Goal: Task Accomplishment & Management: Use online tool/utility

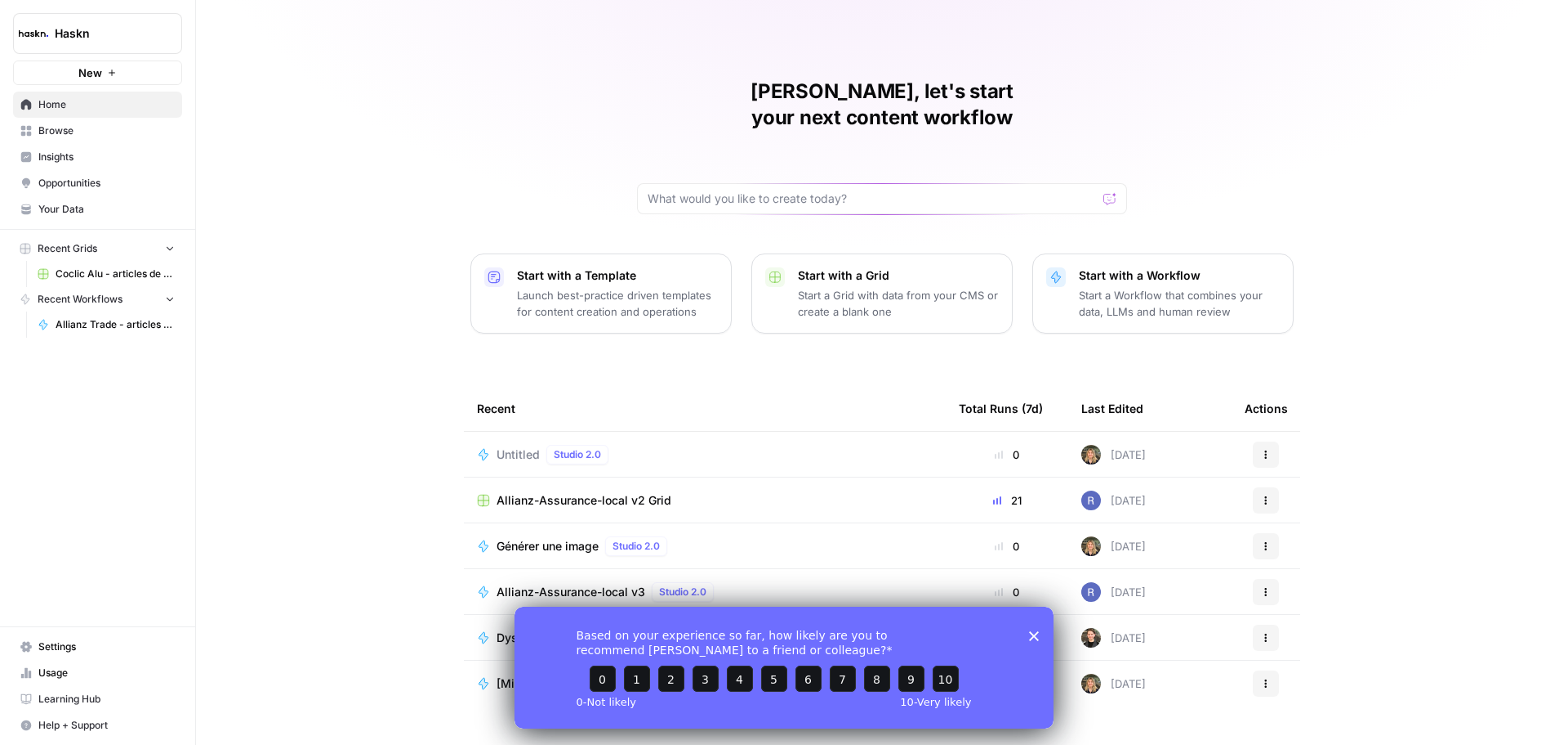
drag, startPoint x: 1031, startPoint y: 635, endPoint x: 1474, endPoint y: 1209, distance: 725.1
click at [1031, 635] on icon "Close survey" at bounding box center [1034, 635] width 10 height 10
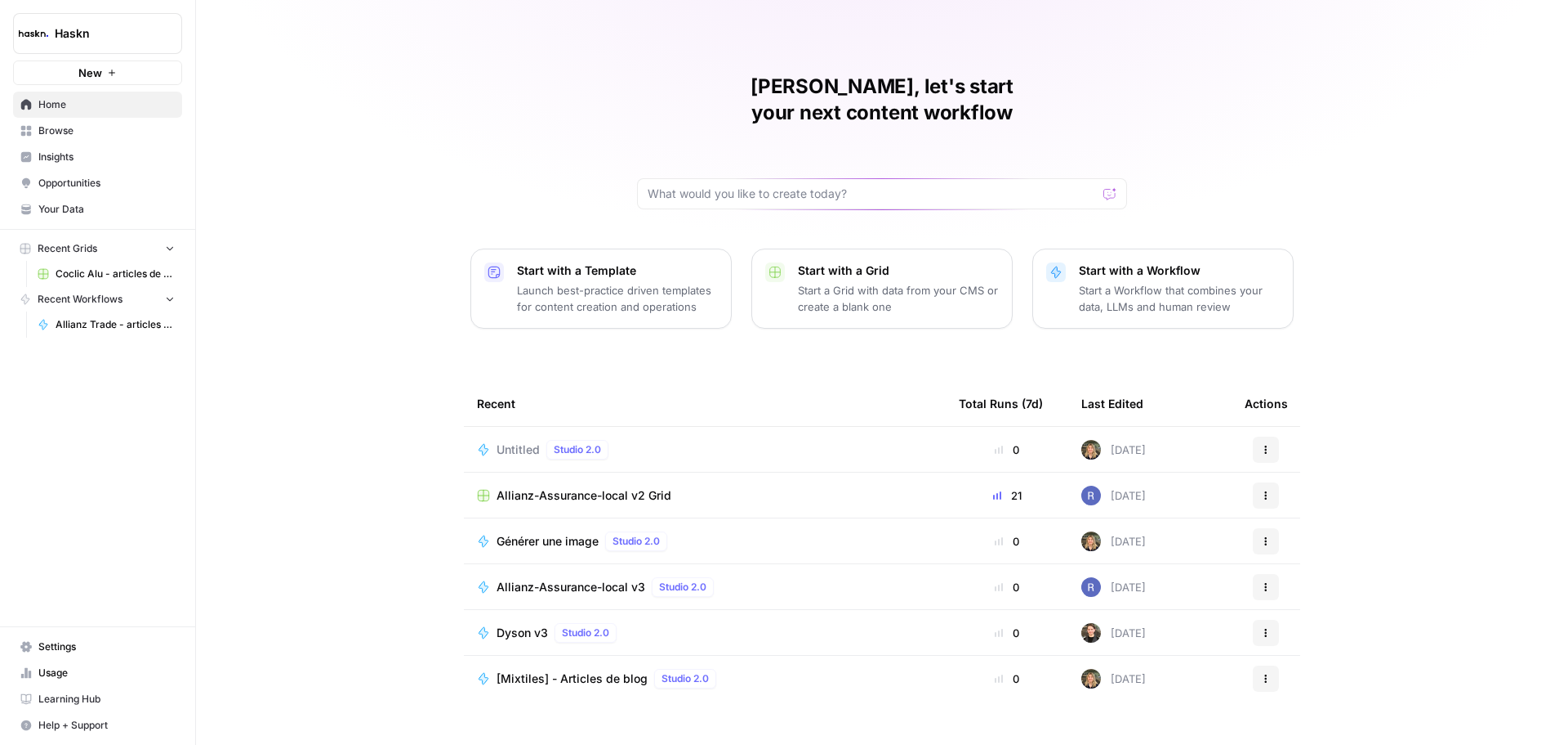
scroll to position [7, 0]
click at [570, 530] on span "Générer une image" at bounding box center [548, 538] width 102 height 16
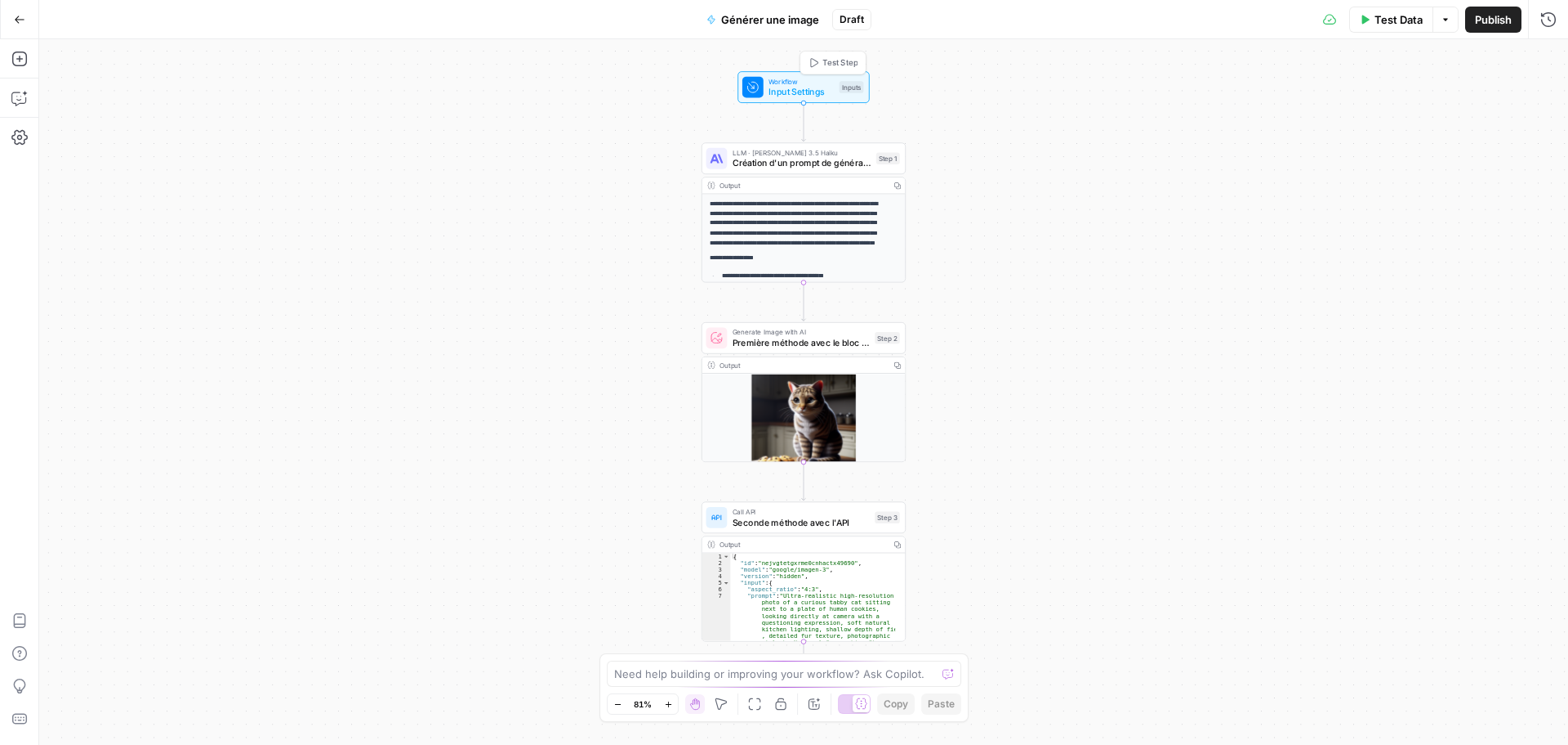
click at [813, 94] on span "Input Settings" at bounding box center [801, 91] width 65 height 13
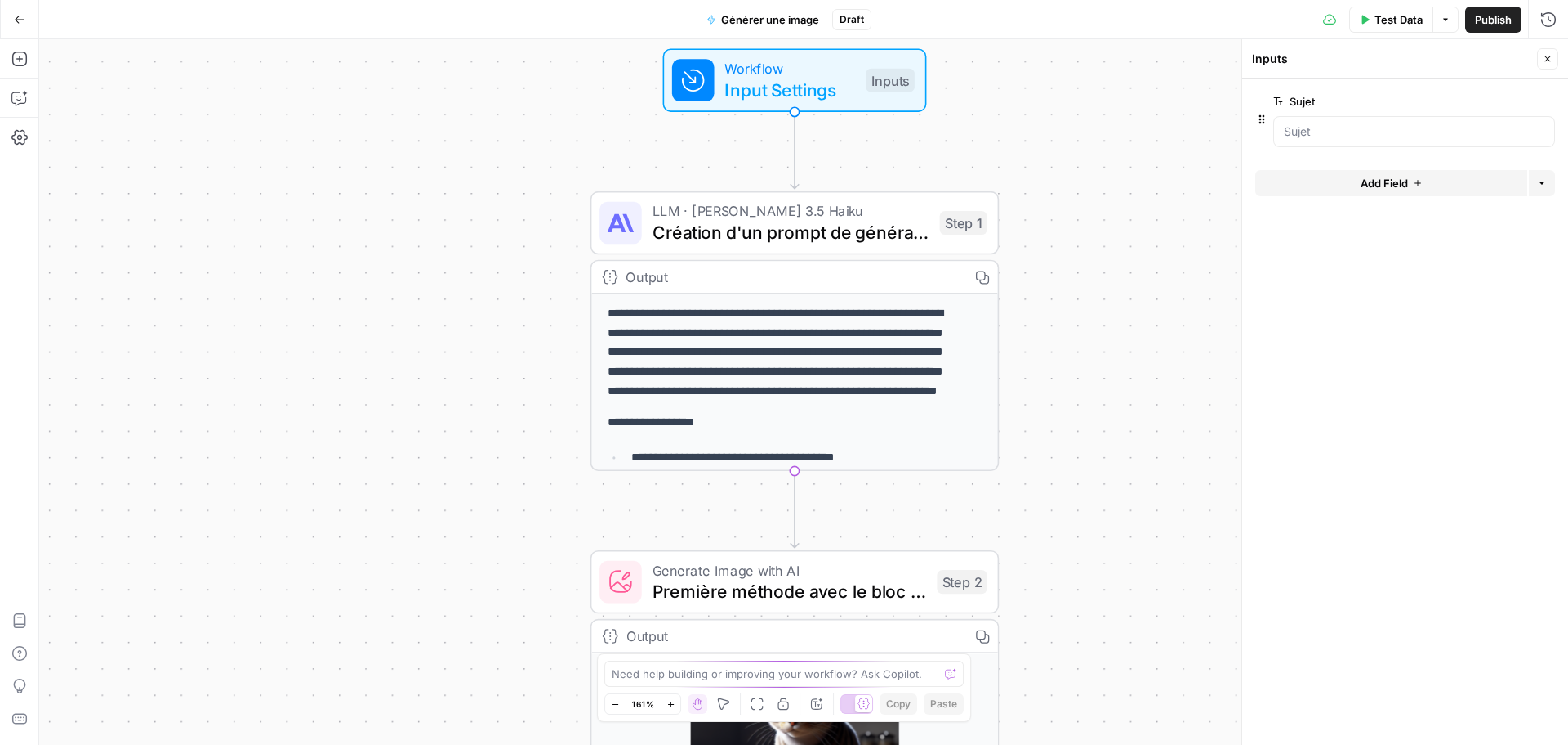
click at [1557, 54] on button "Close" at bounding box center [1548, 59] width 21 height 21
click at [1437, 21] on button "Options" at bounding box center [1445, 19] width 26 height 26
drag, startPoint x: 206, startPoint y: 30, endPoint x: 30, endPoint y: 27, distance: 176.0
click at [195, 30] on div "Go Back Générer une image Draft Test Data Options Publish Run History" at bounding box center [784, 19] width 1568 height 39
click at [11, 22] on button "Go Back" at bounding box center [19, 19] width 30 height 30
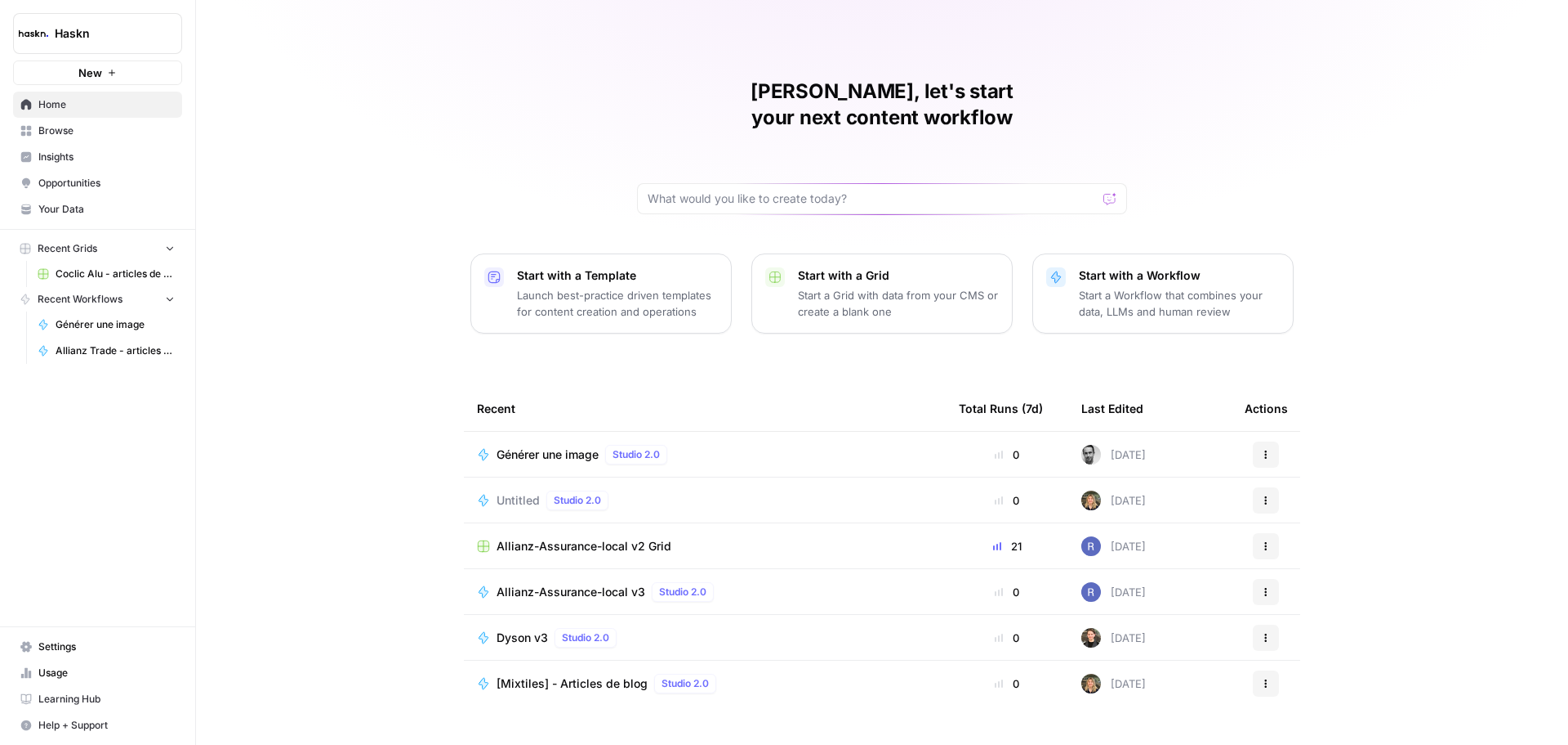
click at [616, 584] on span "Allianz-Assurance-local v3" at bounding box center [571, 592] width 149 height 16
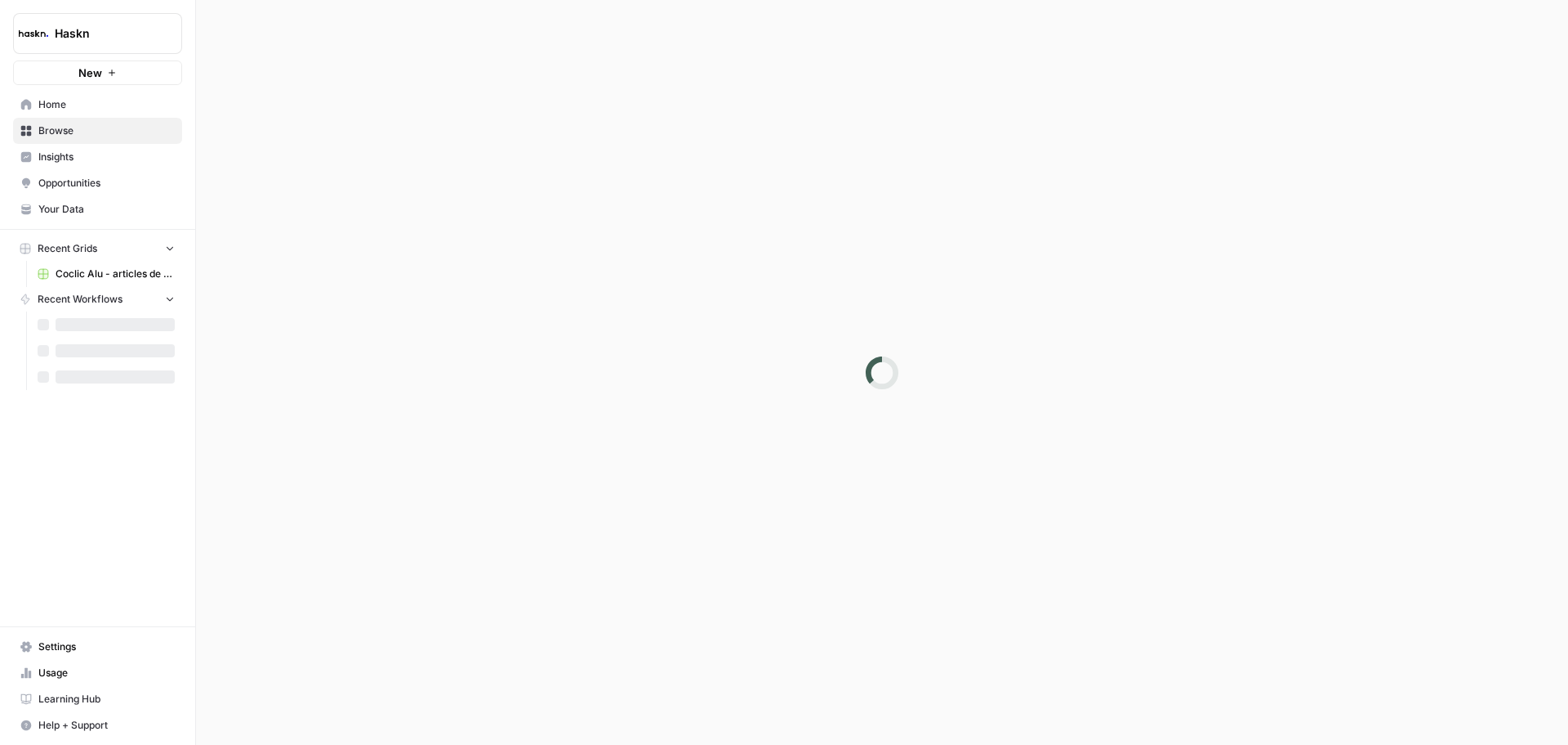
click at [616, 568] on div at bounding box center [882, 372] width 1372 height 745
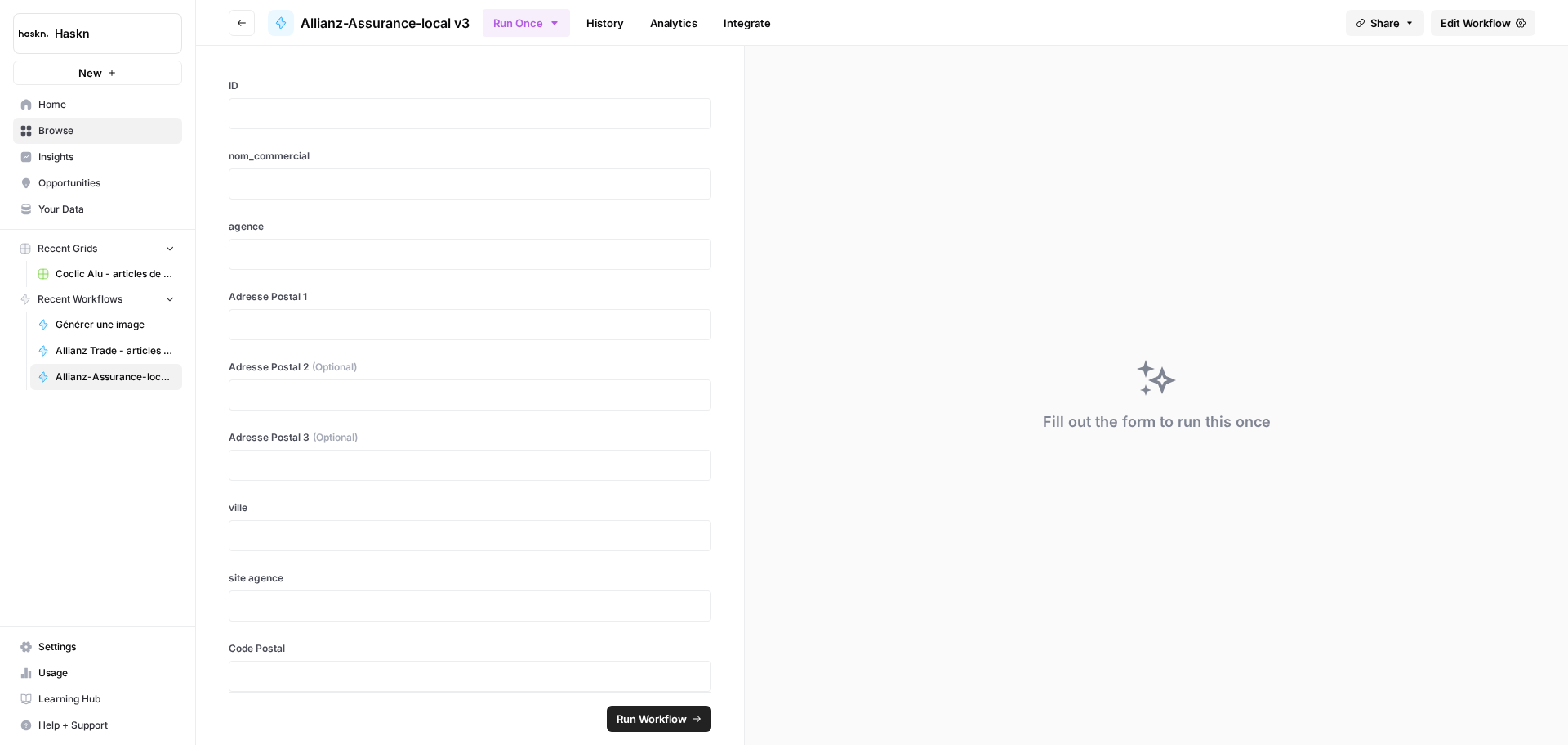
click at [760, 26] on link "Integrate" at bounding box center [747, 22] width 67 height 26
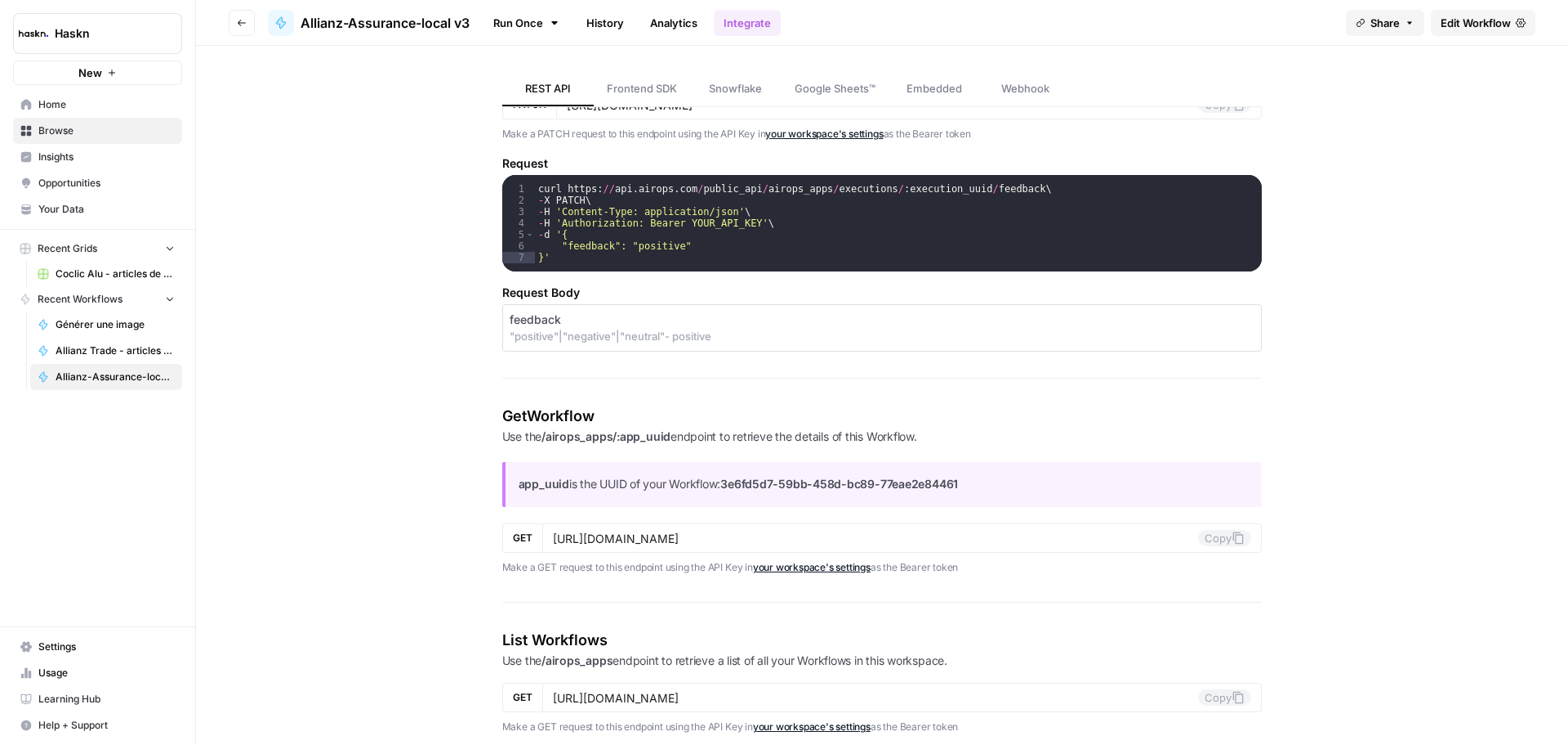
scroll to position [2022, 0]
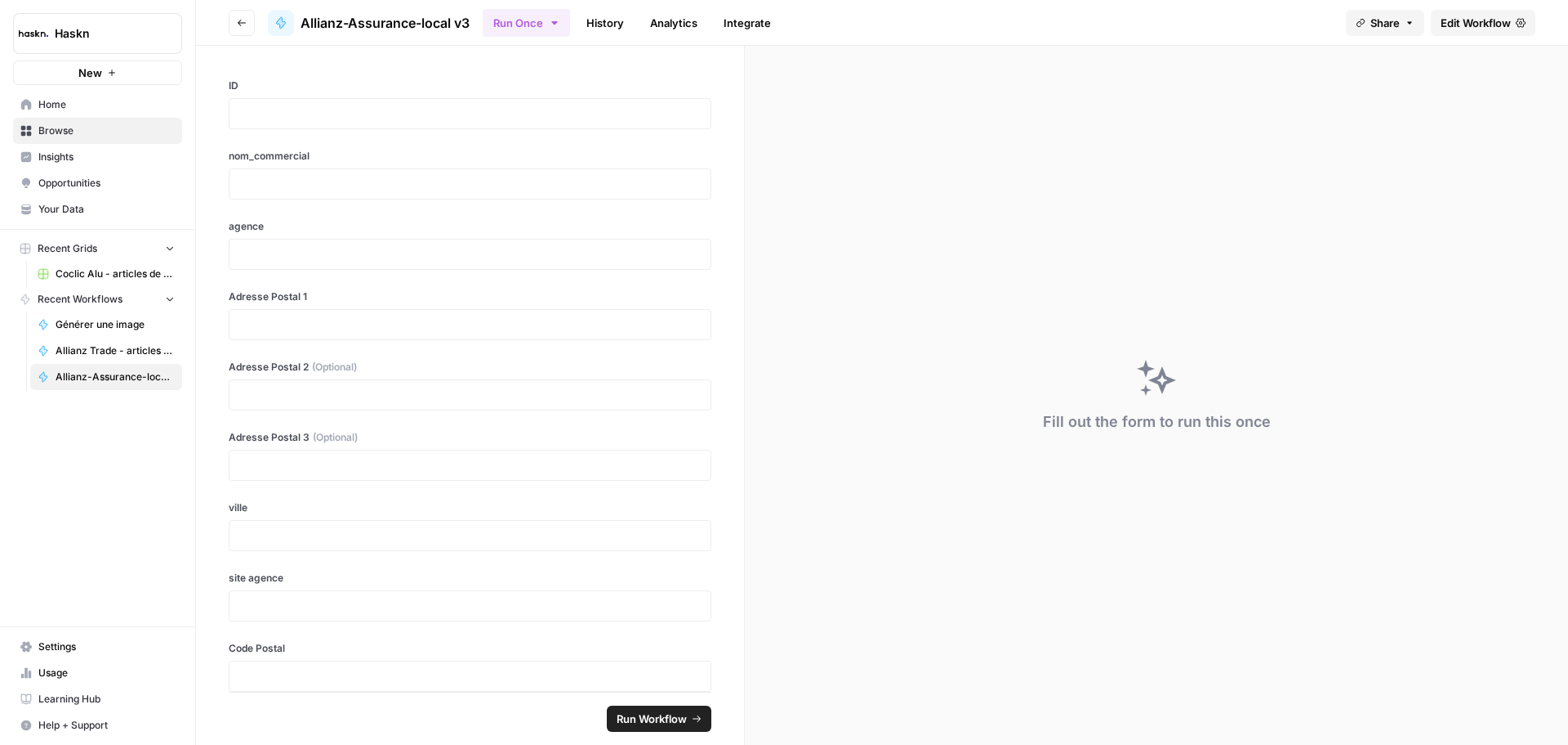
click at [757, 26] on link "Integrate" at bounding box center [747, 22] width 67 height 26
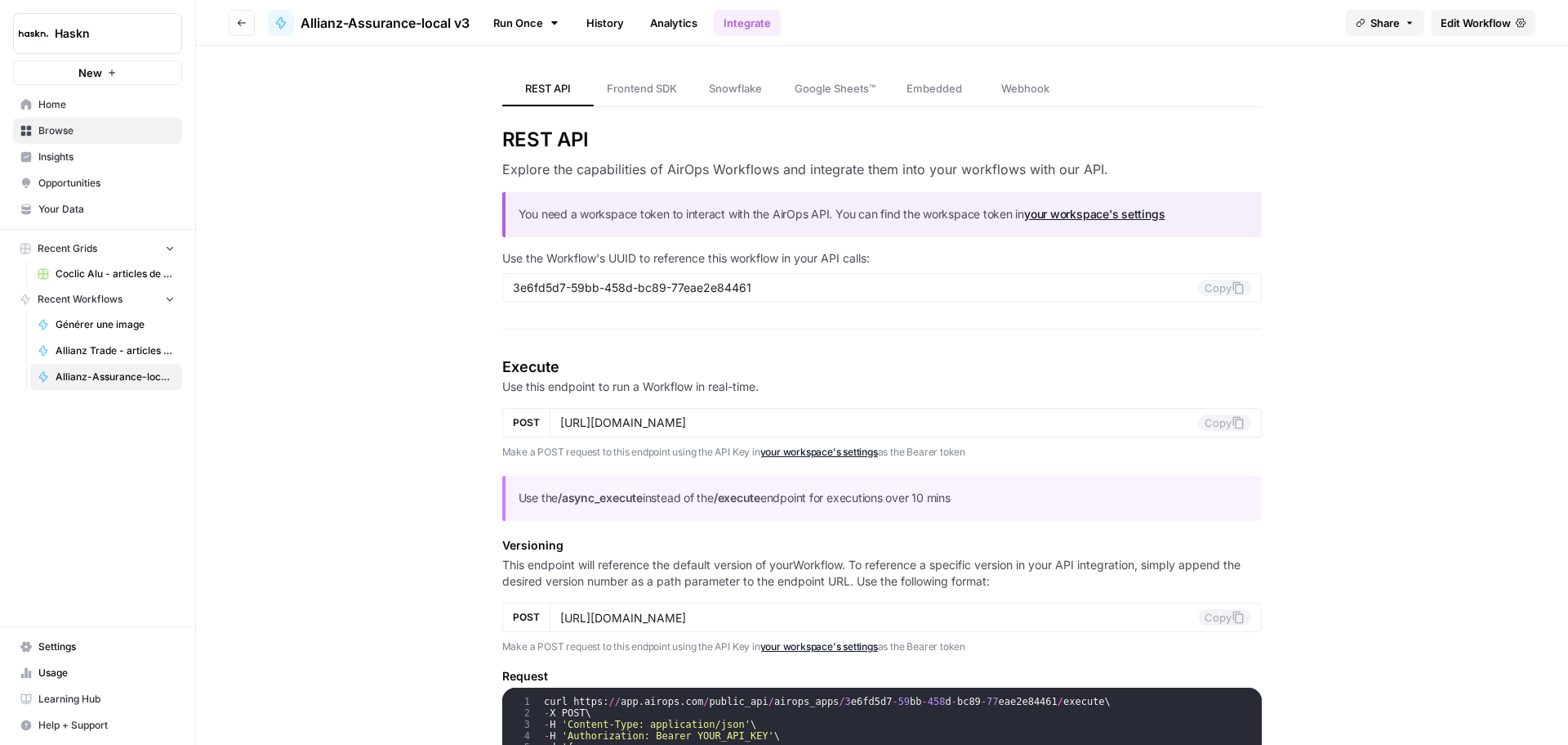
click at [820, 90] on span "Google Sheets™" at bounding box center [835, 88] width 81 height 16
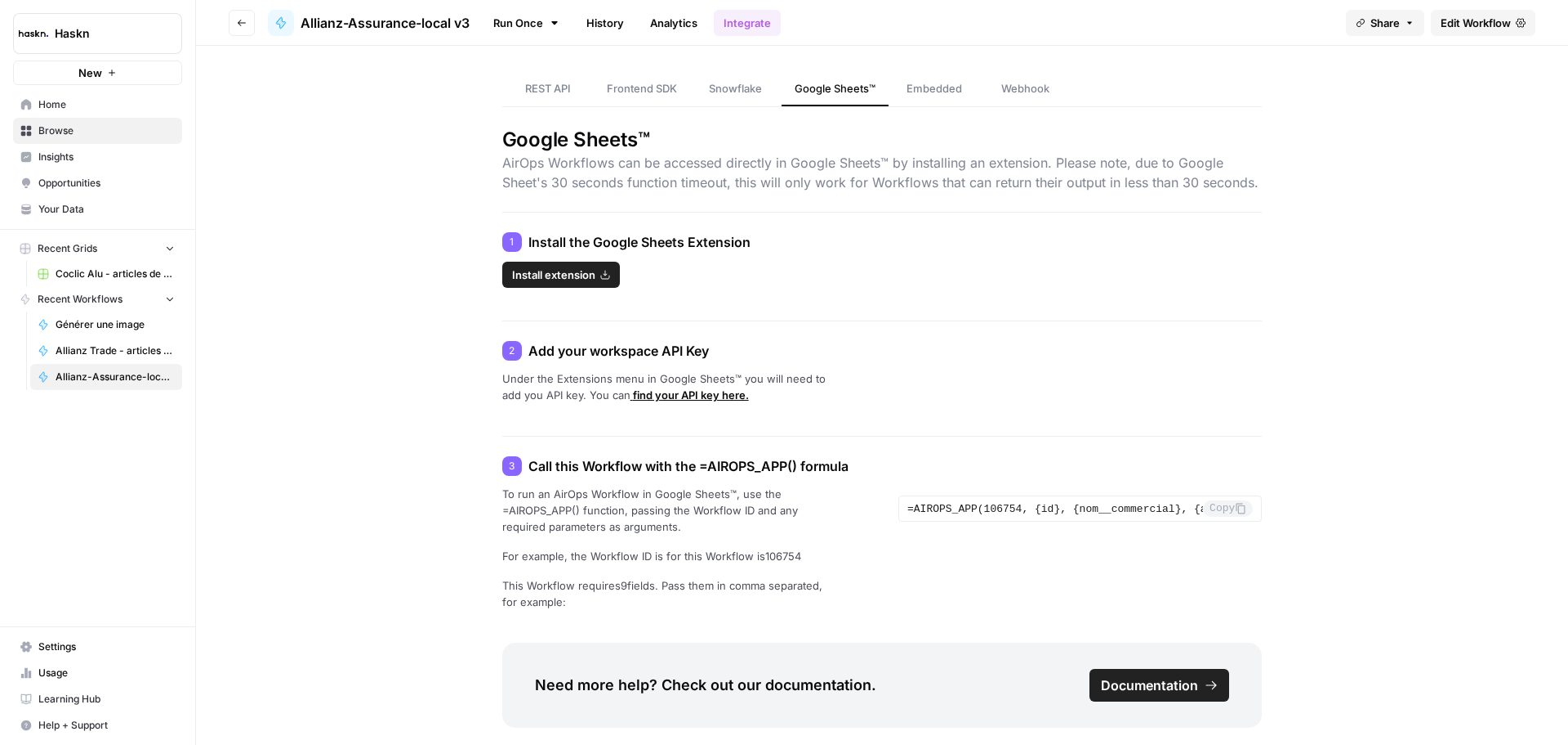
click at [917, 95] on span "Embedded" at bounding box center [934, 88] width 55 height 16
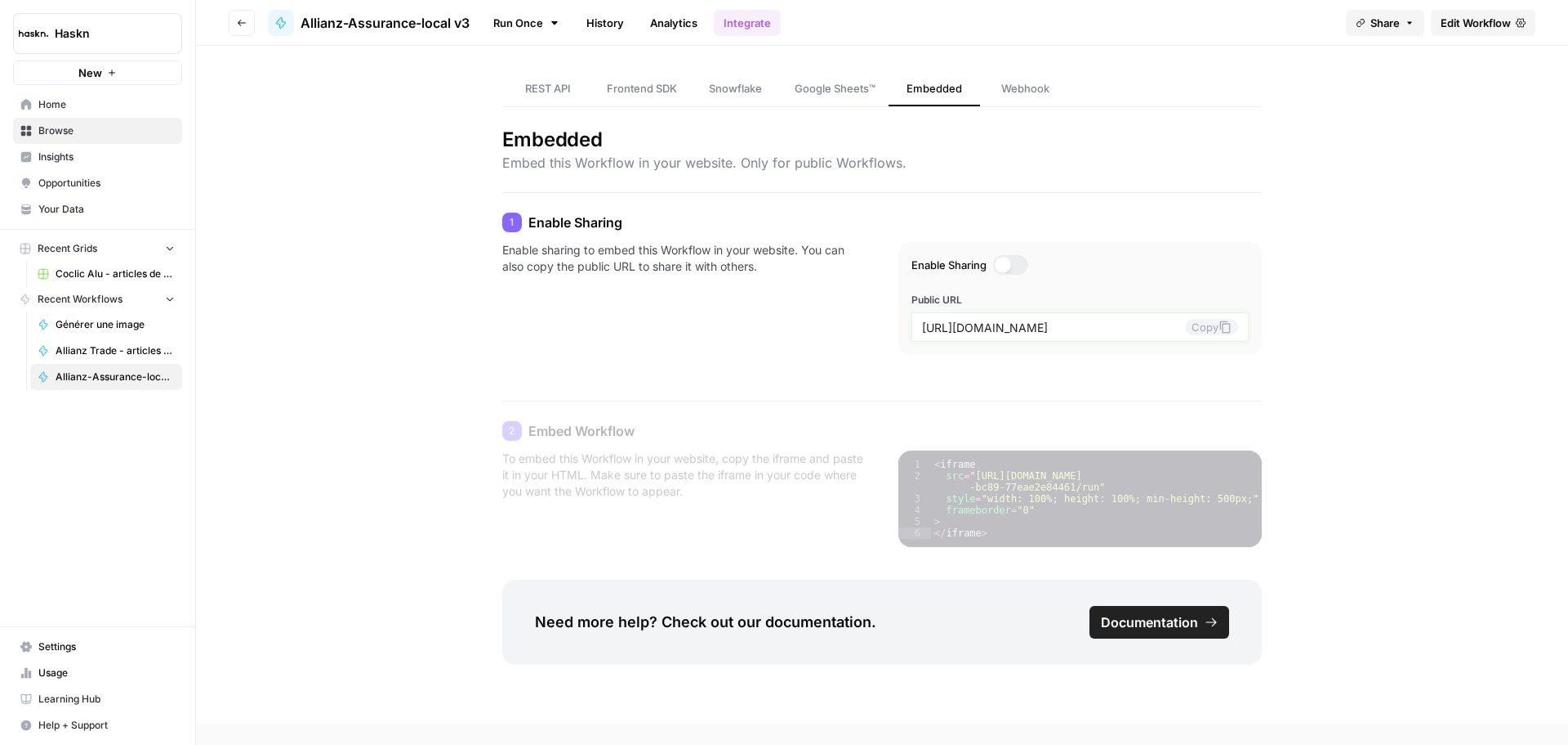
click at [1222, 326] on icon at bounding box center [1225, 327] width 13 height 13
click at [1018, 264] on div at bounding box center [1010, 265] width 35 height 20
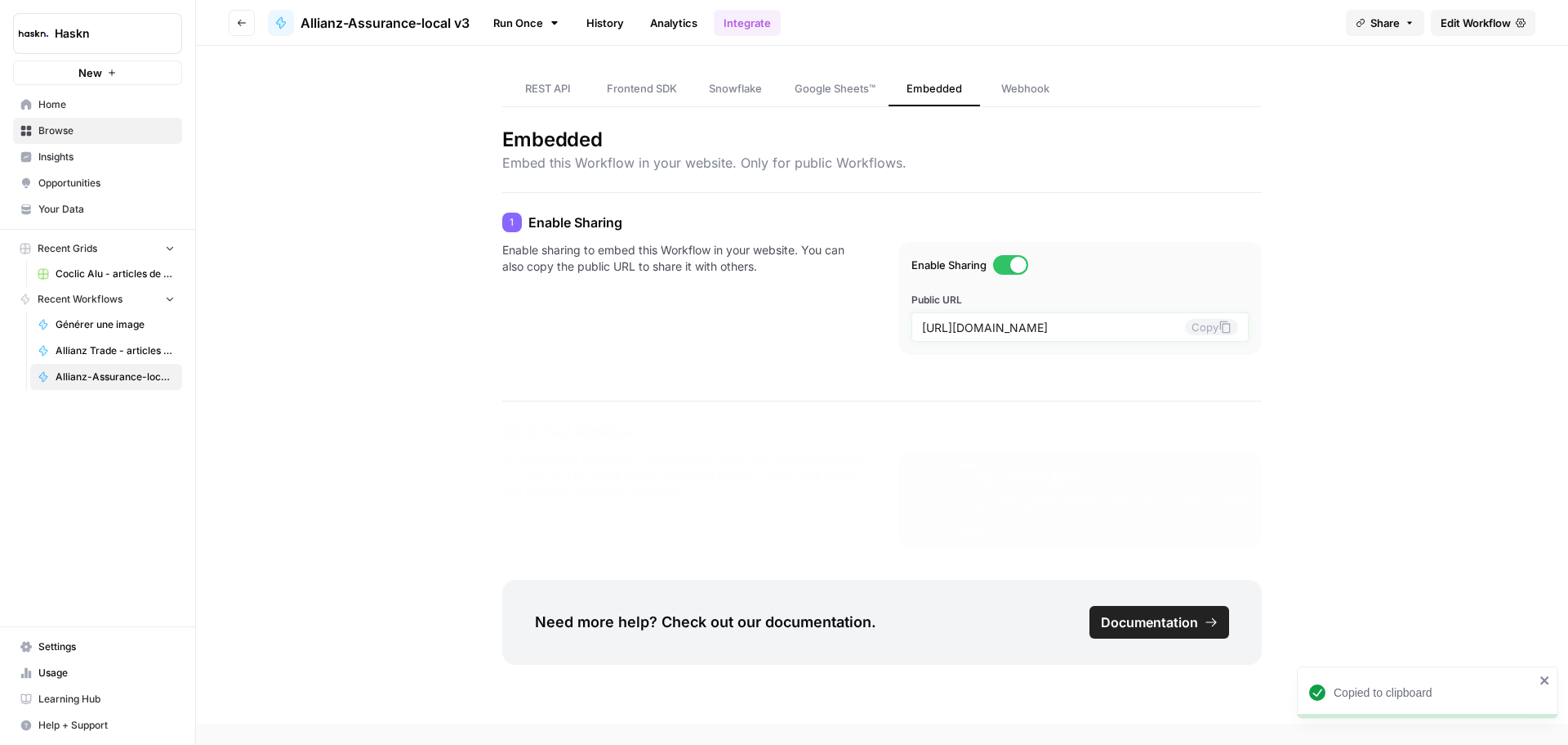
click at [1104, 327] on input "[URL][DOMAIN_NAME]" at bounding box center [1053, 327] width 263 height 14
click at [1222, 325] on icon at bounding box center [1225, 327] width 13 height 13
click at [1007, 268] on div at bounding box center [1010, 265] width 35 height 20
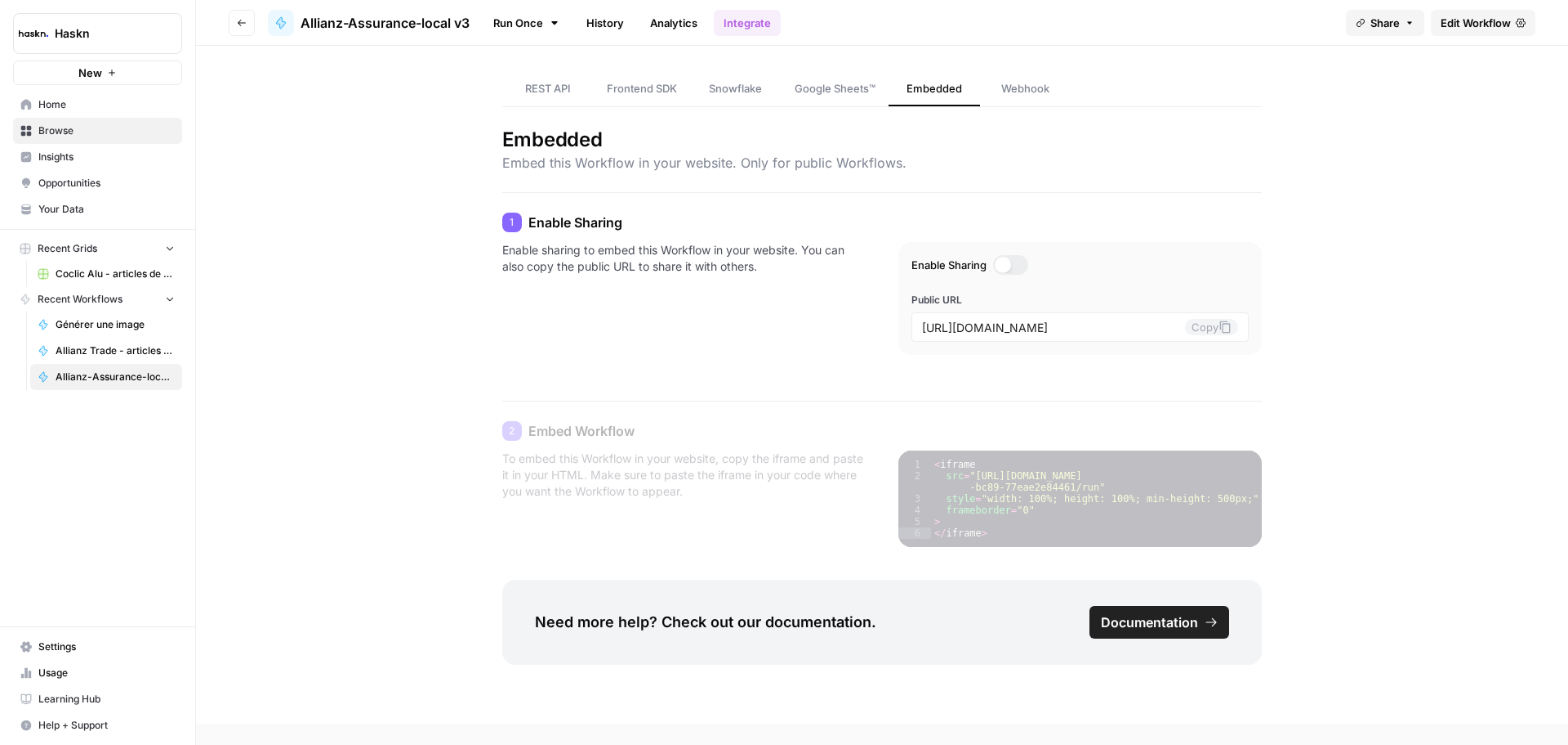
click at [119, 370] on span "Allianz-Assurance-local v3" at bounding box center [115, 377] width 119 height 14
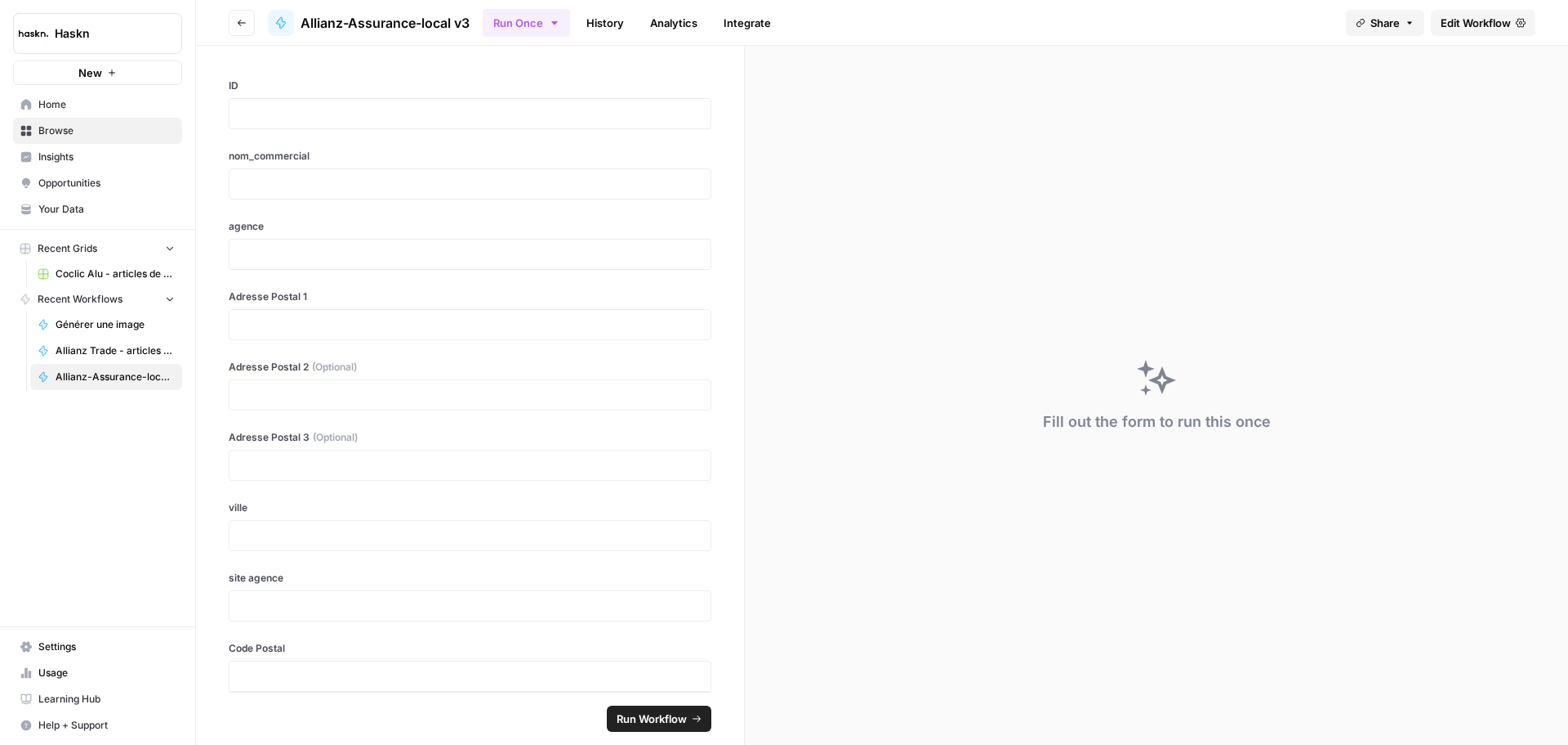
click at [1461, 23] on span "Edit Workflow" at bounding box center [1476, 22] width 70 height 16
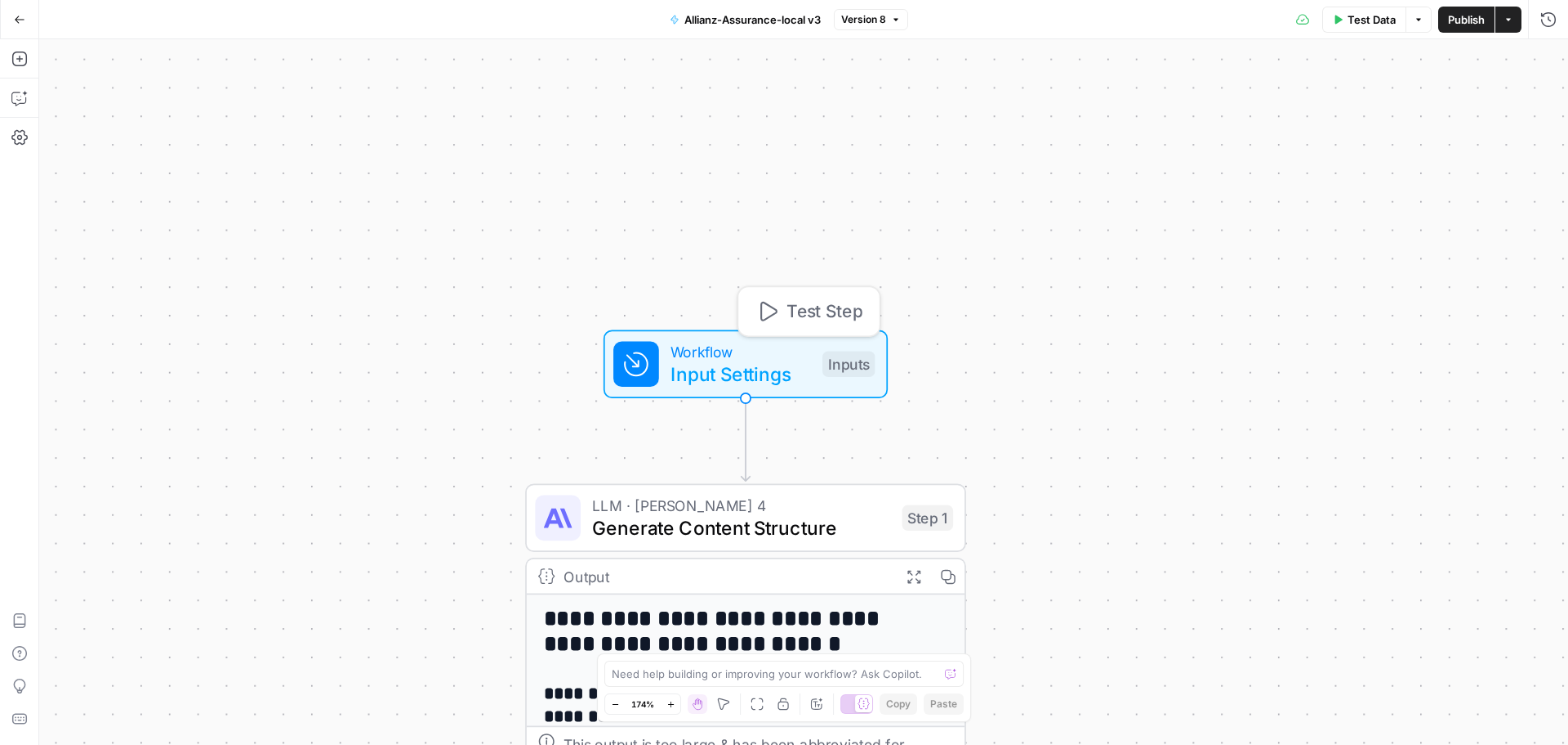
click at [775, 360] on span "Input Settings" at bounding box center [740, 374] width 141 height 29
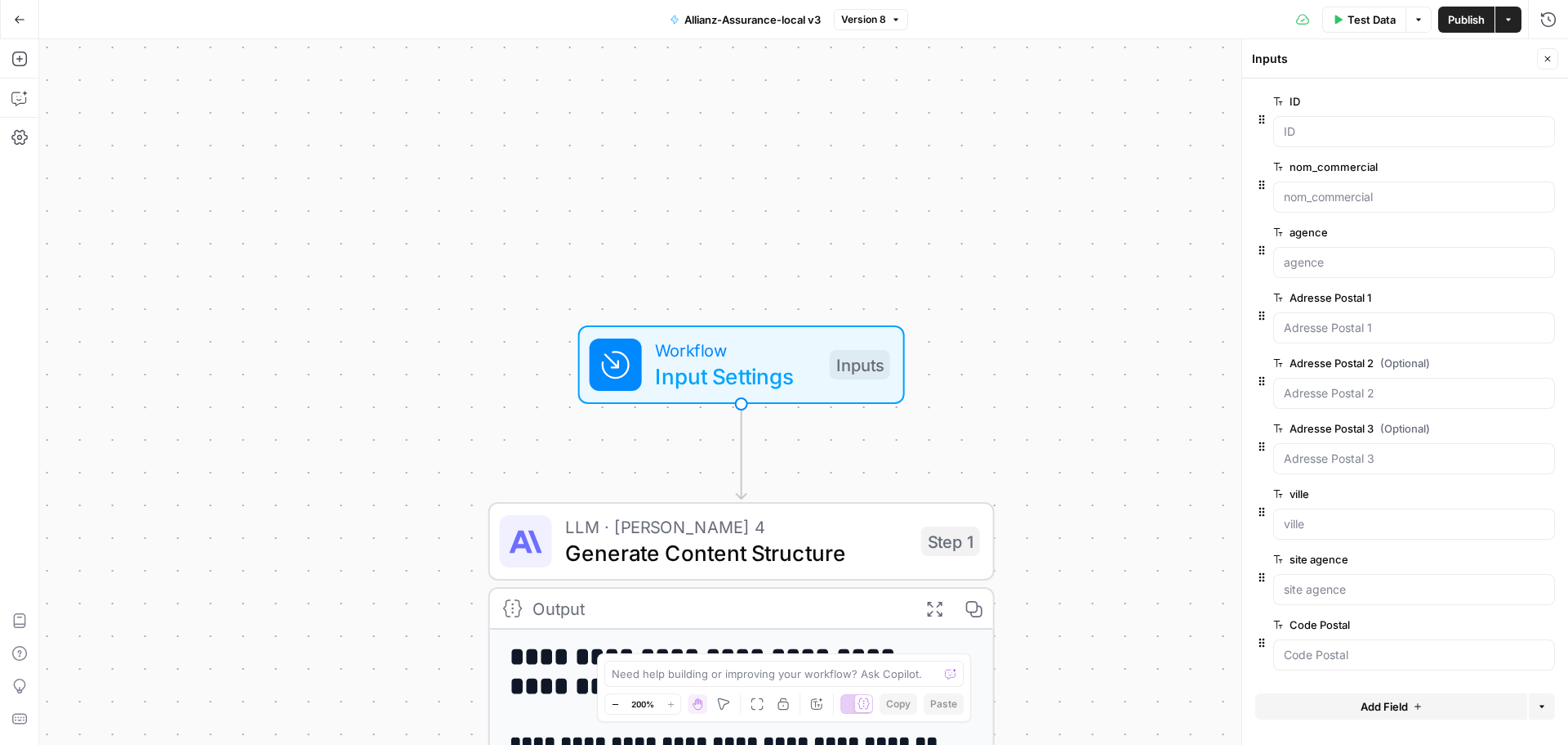
click at [1507, 103] on span "edit field" at bounding box center [1494, 101] width 36 height 13
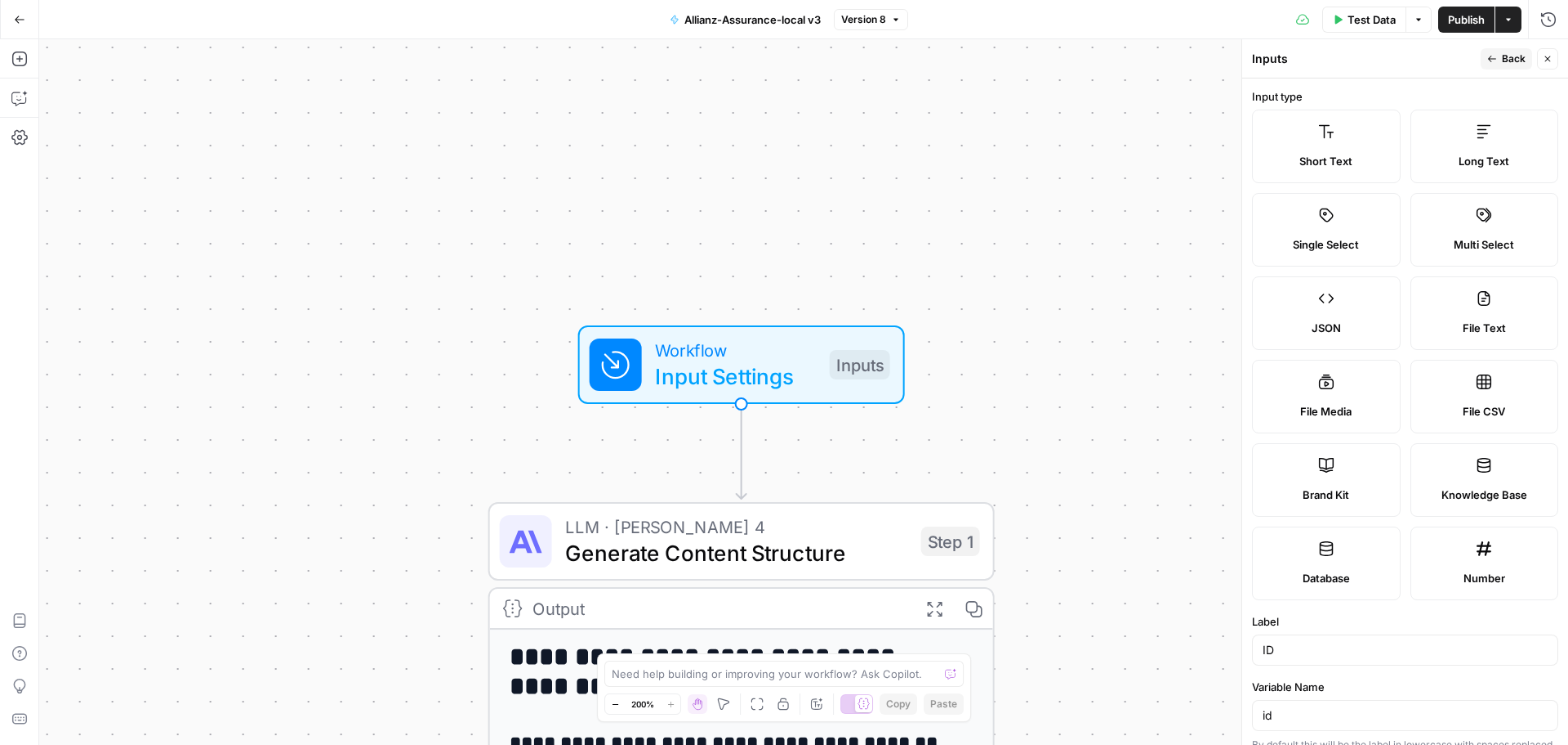
click at [1508, 59] on span "Back" at bounding box center [1514, 59] width 23 height 14
